Goal: Information Seeking & Learning: Learn about a topic

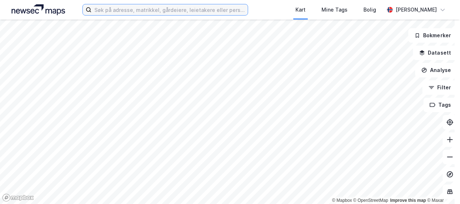
click at [109, 10] on input at bounding box center [169, 9] width 156 height 11
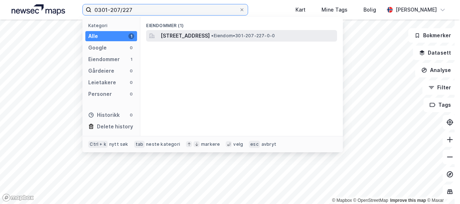
type input "0301-207/227"
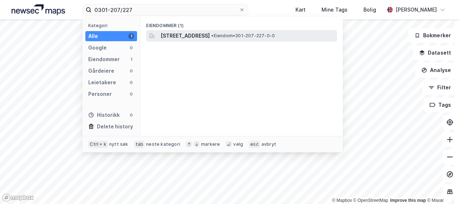
click at [209, 35] on span "[STREET_ADDRESS]" at bounding box center [184, 35] width 49 height 9
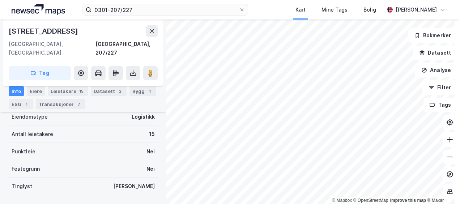
scroll to position [211, 0]
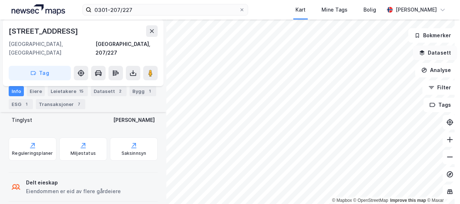
click at [419, 50] on icon "button" at bounding box center [422, 53] width 6 height 6
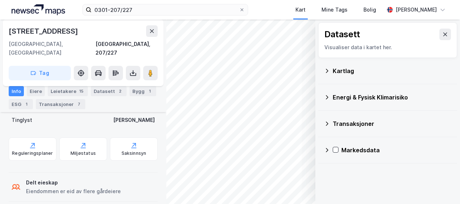
click at [324, 69] on icon at bounding box center [327, 71] width 6 height 6
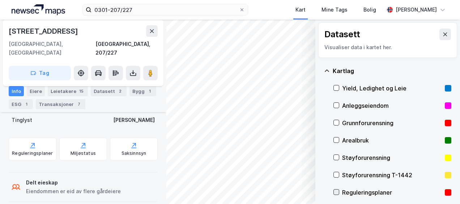
click at [333, 193] on icon at bounding box center [335, 191] width 5 height 5
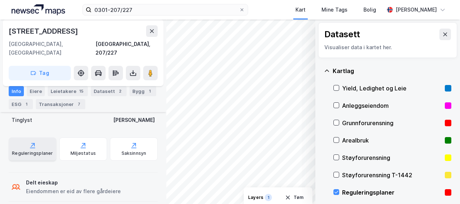
click at [33, 143] on icon at bounding box center [33, 145] width 4 height 4
click at [333, 189] on icon at bounding box center [335, 191] width 5 height 5
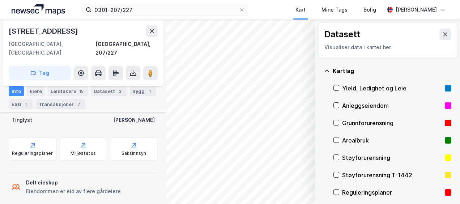
click at [324, 68] on icon at bounding box center [327, 71] width 6 height 6
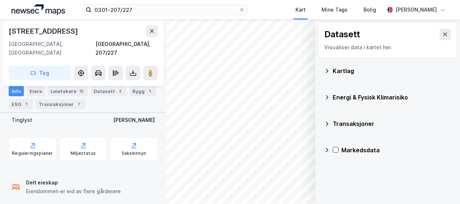
click at [324, 96] on icon at bounding box center [327, 97] width 6 height 6
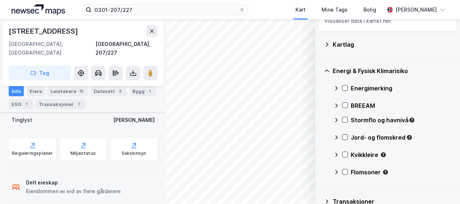
scroll to position [36, 0]
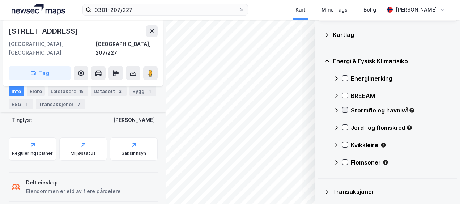
click at [342, 111] on icon at bounding box center [344, 109] width 5 height 5
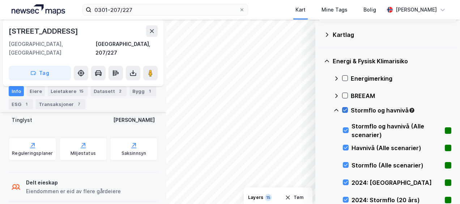
click at [342, 112] on icon at bounding box center [344, 109] width 5 height 5
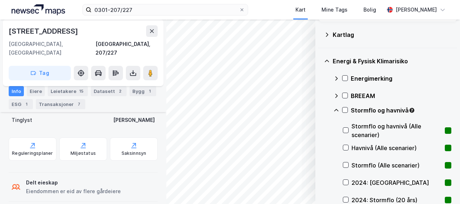
click at [333, 108] on icon at bounding box center [336, 110] width 6 height 6
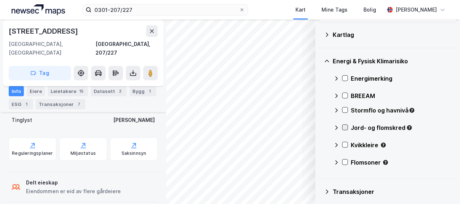
click at [342, 128] on icon at bounding box center [344, 127] width 5 height 5
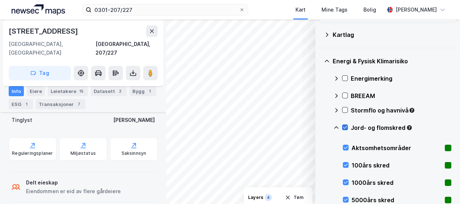
click at [342, 126] on icon at bounding box center [344, 127] width 5 height 5
click at [333, 126] on icon at bounding box center [336, 128] width 6 height 6
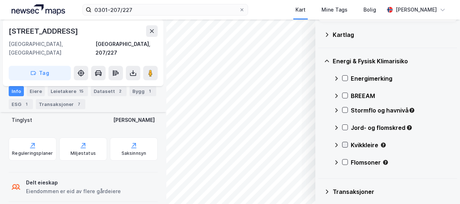
click at [342, 145] on div "Kvikkleire" at bounding box center [392, 147] width 118 height 17
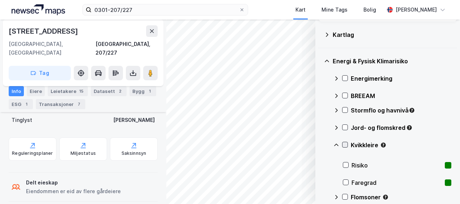
click at [342, 145] on icon at bounding box center [344, 144] width 5 height 5
click at [342, 143] on icon at bounding box center [344, 144] width 5 height 5
click at [326, 144] on div "Energi & Fysisk Klimarisiko Energimerking BREEAM Stormflo og havnivå Jord- og f…" at bounding box center [387, 130] width 139 height 165
click at [333, 145] on icon at bounding box center [336, 145] width 6 height 6
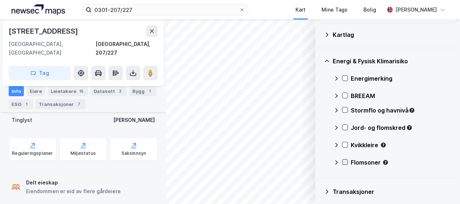
click at [342, 163] on icon at bounding box center [344, 161] width 5 height 5
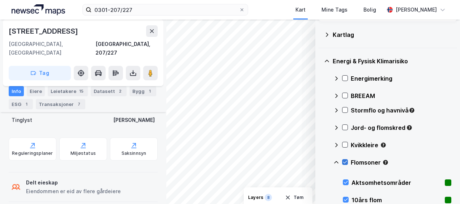
click at [343, 161] on icon at bounding box center [345, 162] width 4 height 3
click at [333, 160] on icon at bounding box center [336, 162] width 6 height 6
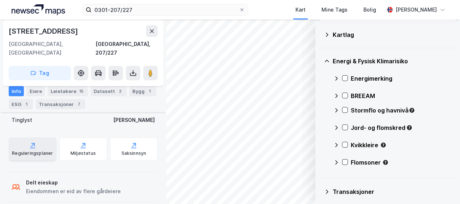
click at [30, 147] on icon at bounding box center [32, 147] width 5 height 1
